Goal: Information Seeking & Learning: Learn about a topic

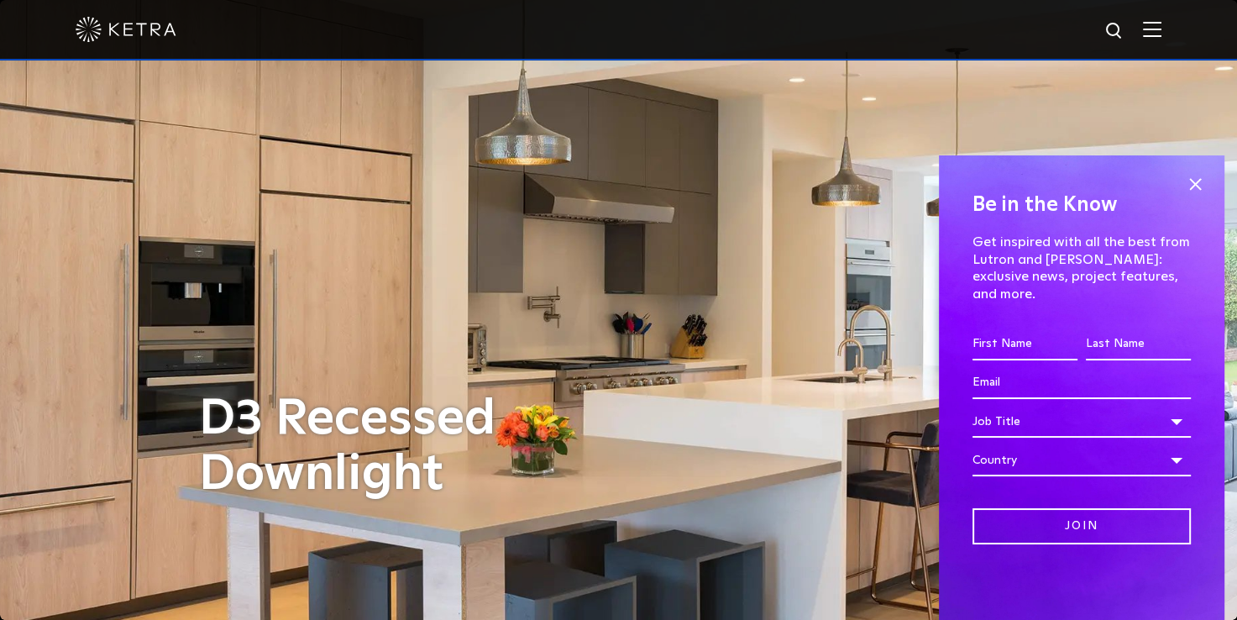
drag, startPoint x: 1197, startPoint y: 203, endPoint x: 1187, endPoint y: 200, distance: 9.8
click at [1197, 197] on span at bounding box center [1194, 184] width 25 height 25
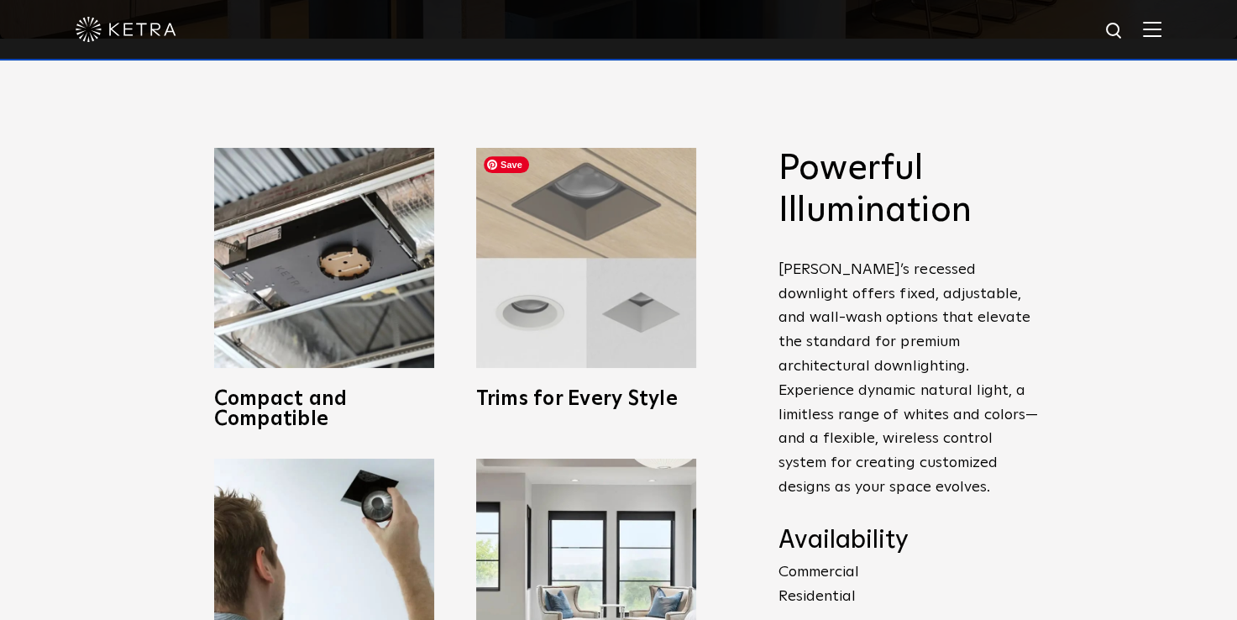
scroll to position [588, 0]
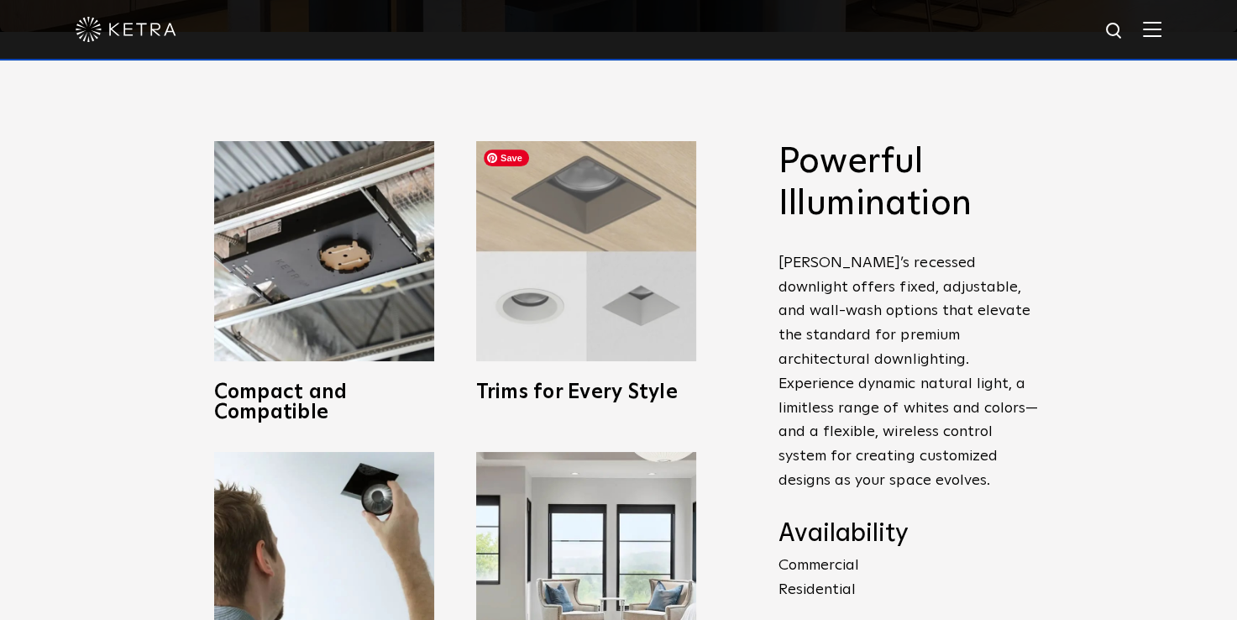
click at [505, 290] on img at bounding box center [586, 251] width 220 height 220
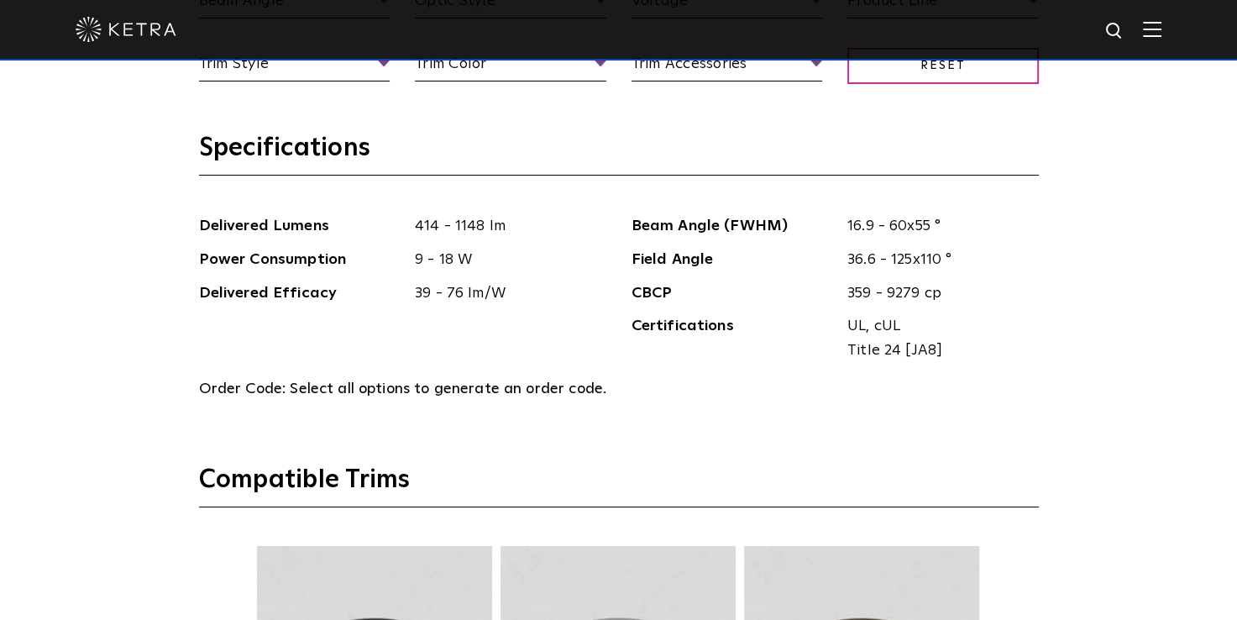
scroll to position [2083, 0]
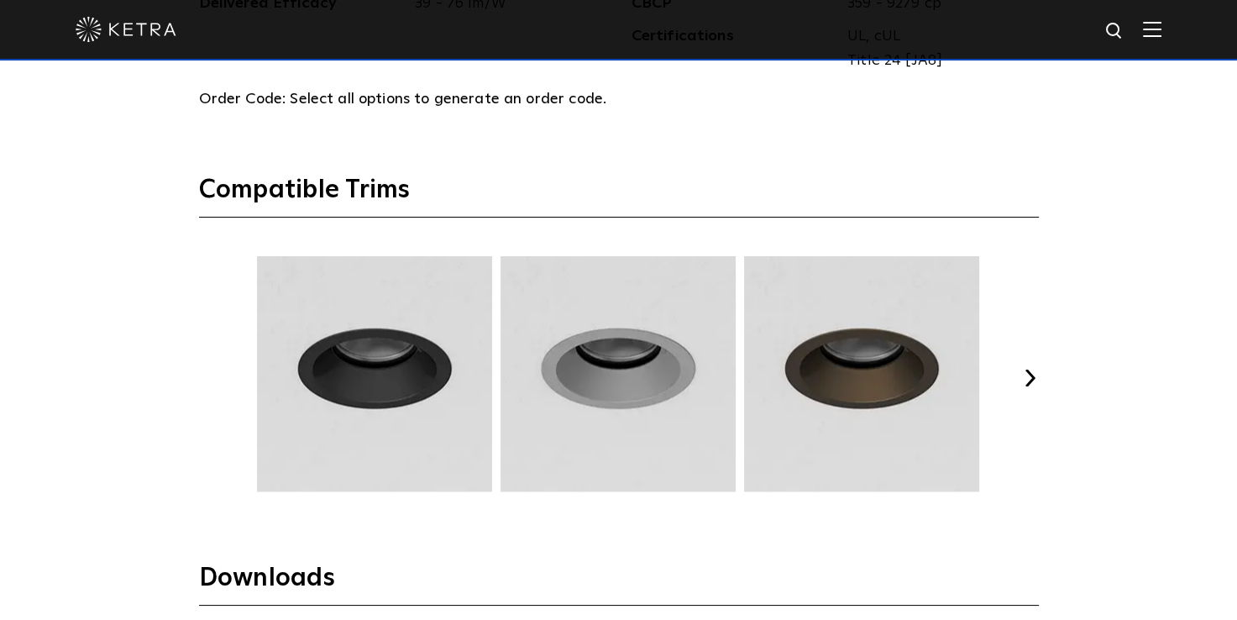
click at [1025, 370] on button "Next" at bounding box center [1030, 377] width 17 height 17
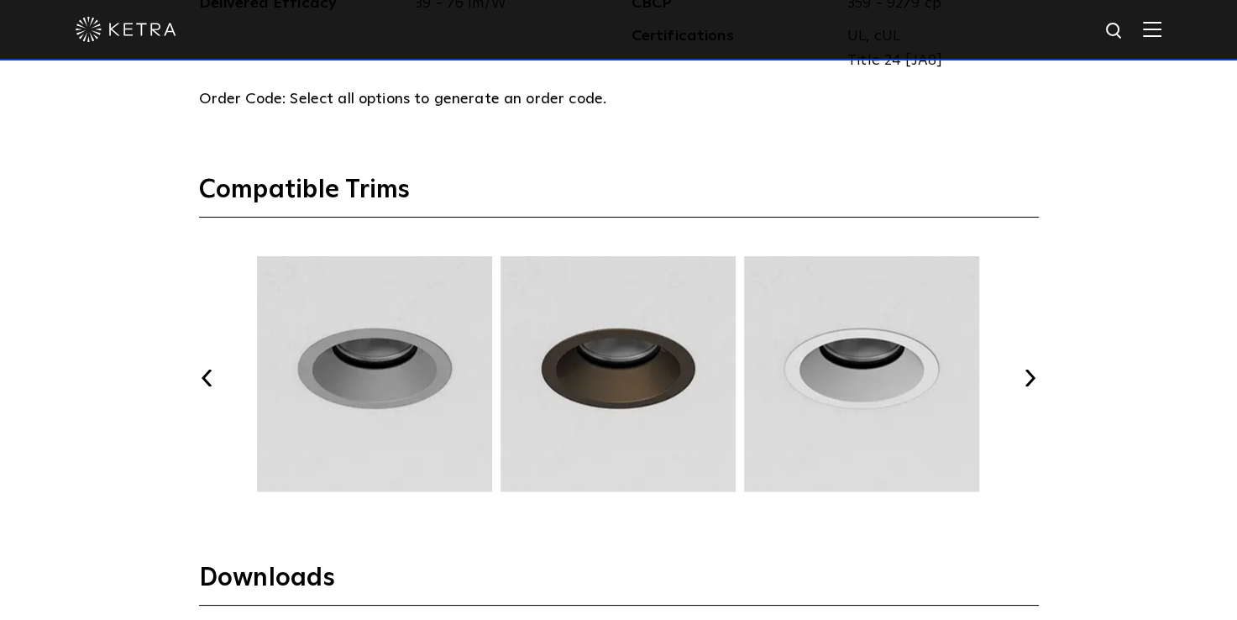
click at [1025, 370] on button "Next" at bounding box center [1030, 377] width 17 height 17
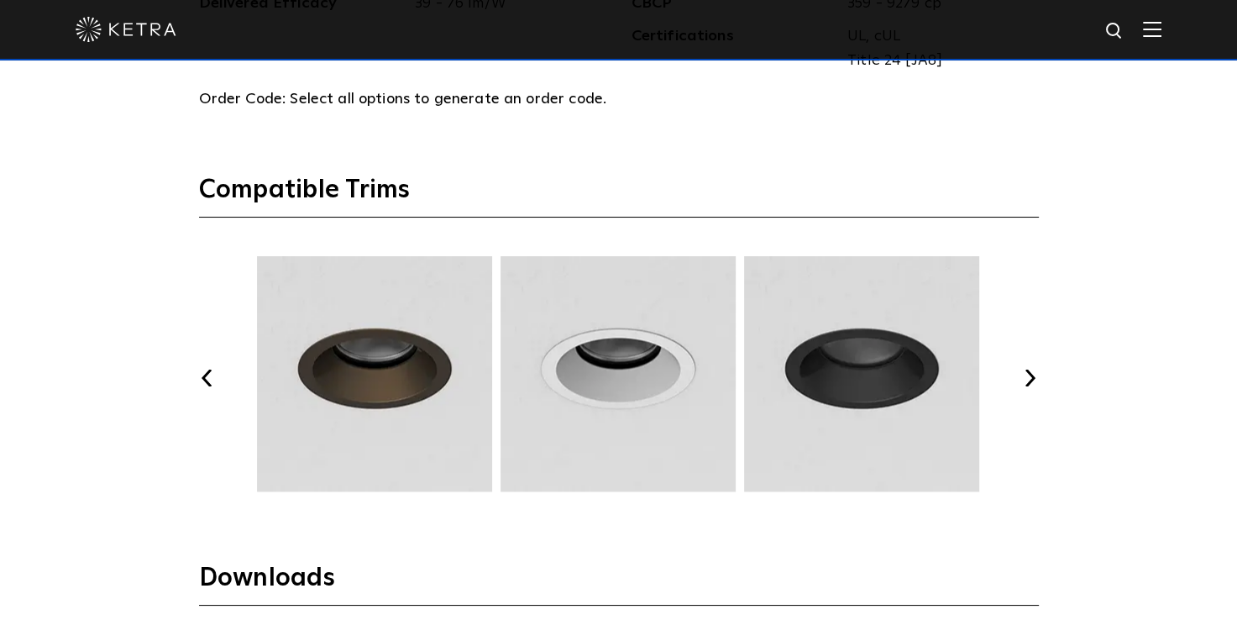
click at [1025, 370] on button "Next" at bounding box center [1030, 377] width 17 height 17
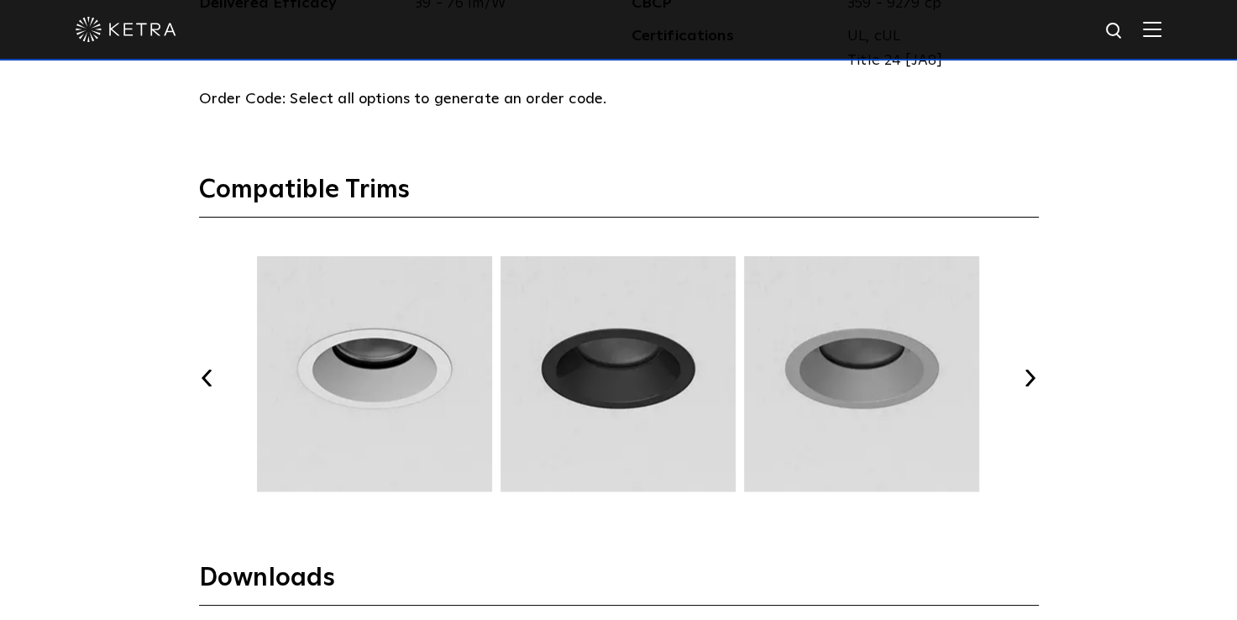
click at [1025, 370] on button "Next" at bounding box center [1030, 377] width 17 height 17
click at [1024, 369] on button "Next" at bounding box center [1030, 377] width 17 height 17
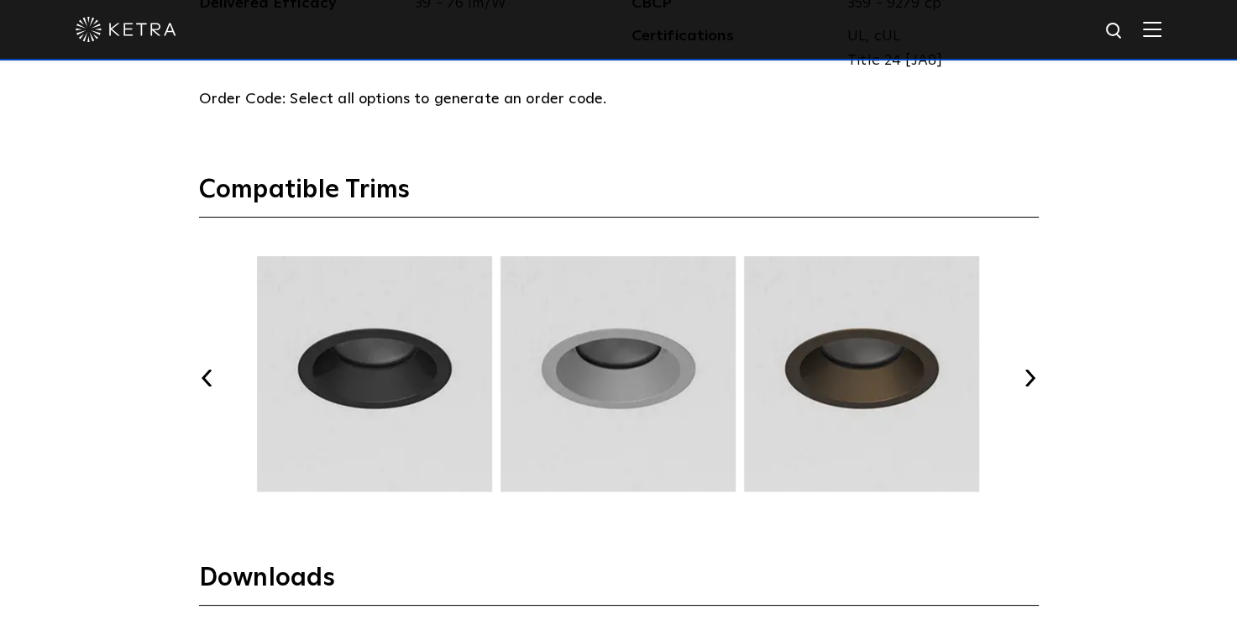
click at [1023, 369] on button "Next" at bounding box center [1030, 377] width 17 height 17
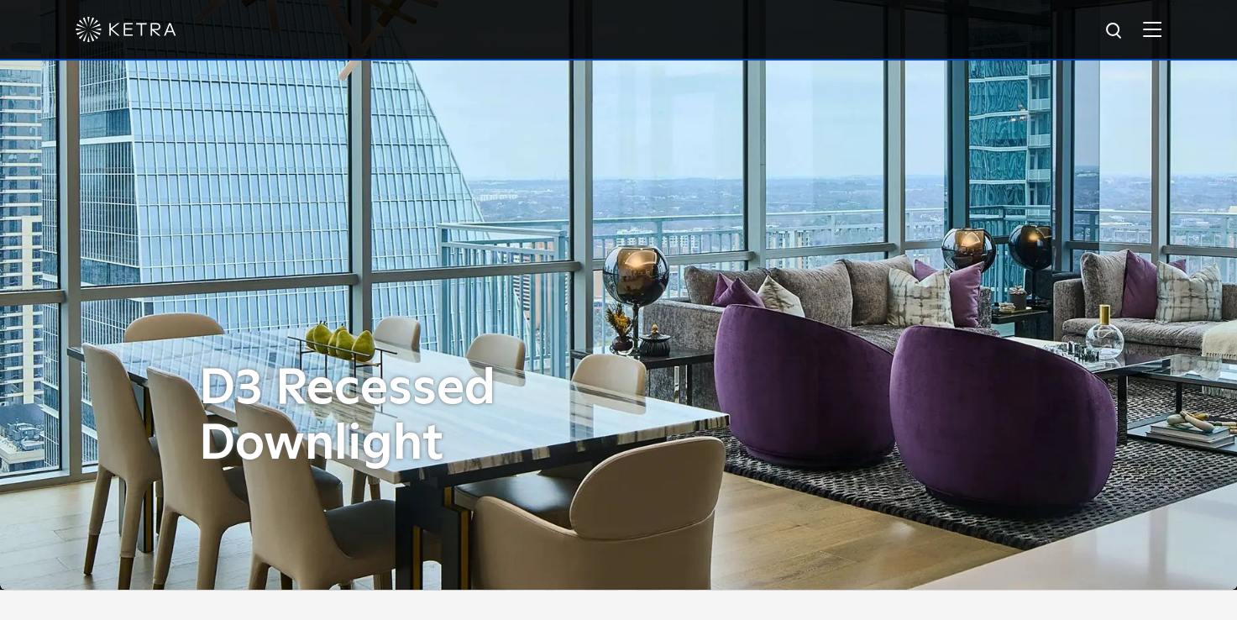
scroll to position [0, 0]
